Goal: Find specific page/section: Find specific page/section

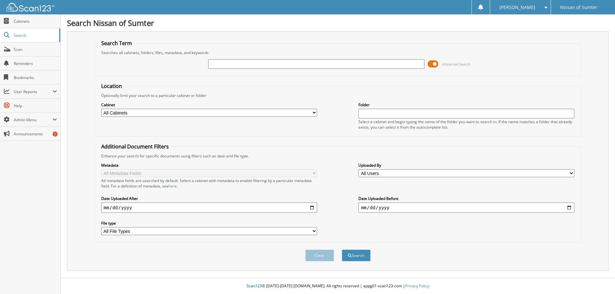
click at [431, 67] on span at bounding box center [432, 64] width 11 height 10
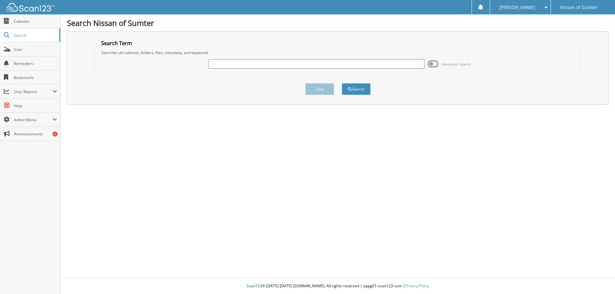
click at [221, 64] on input "text" at bounding box center [316, 64] width 216 height 10
paste input "[US_VEHICLE_IDENTIFICATION_NUMBER]"
type input "[US_VEHICLE_IDENTIFICATION_NUMBER]"
click at [351, 90] on span "submit" at bounding box center [350, 89] width 4 height 4
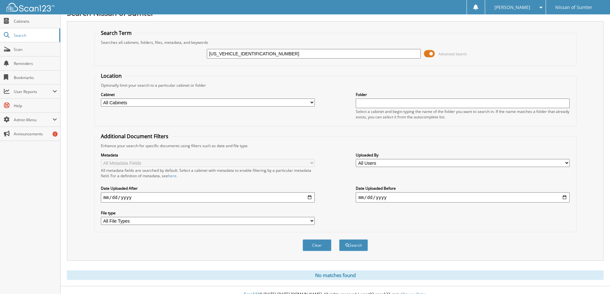
scroll to position [19, 0]
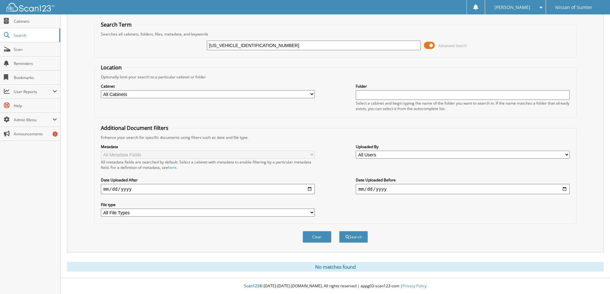
click at [430, 45] on span at bounding box center [429, 46] width 11 height 10
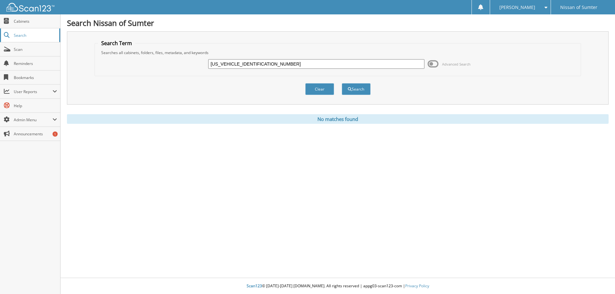
click at [12, 36] on link "Search" at bounding box center [30, 35] width 60 height 14
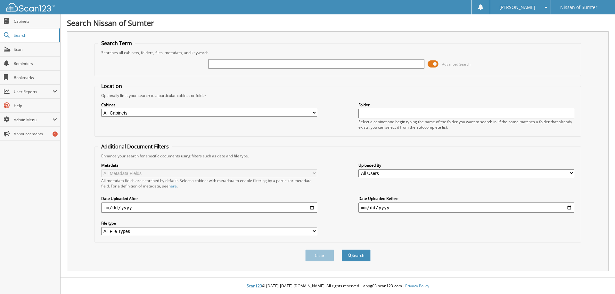
click at [244, 65] on input "text" at bounding box center [316, 64] width 216 height 10
type input "63777"
click at [342, 250] on button "Search" at bounding box center [356, 256] width 29 height 12
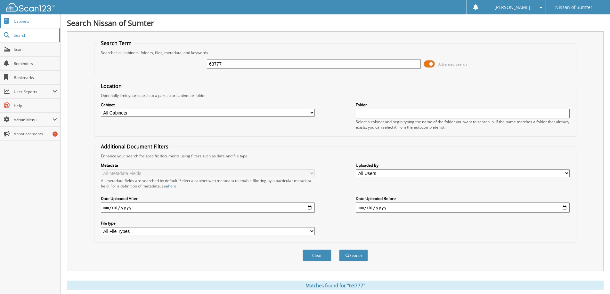
click at [14, 22] on span "Cabinets" at bounding box center [35, 21] width 43 height 5
